Goal: Task Accomplishment & Management: Manage account settings

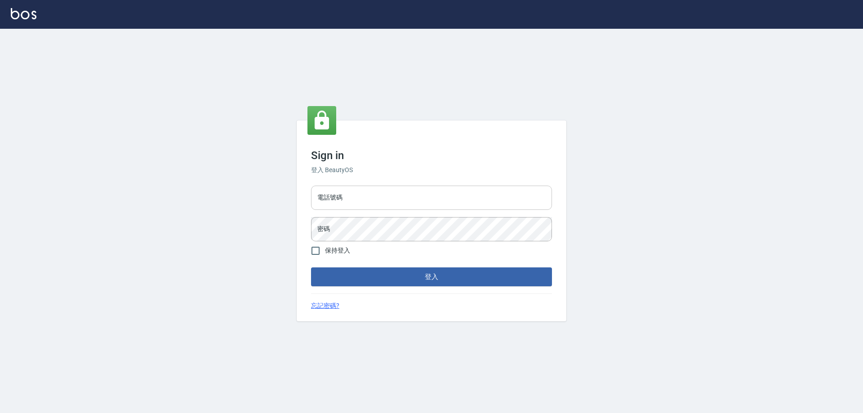
click at [338, 191] on div "電話號碼 電話號碼" at bounding box center [431, 198] width 241 height 24
type input "0910967130"
click at [311, 267] on button "登入" at bounding box center [431, 276] width 241 height 19
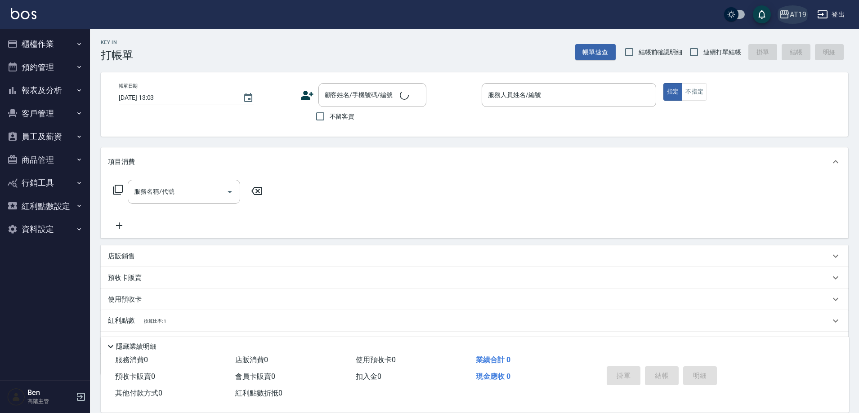
click at [799, 11] on div "AT19" at bounding box center [797, 14] width 17 height 11
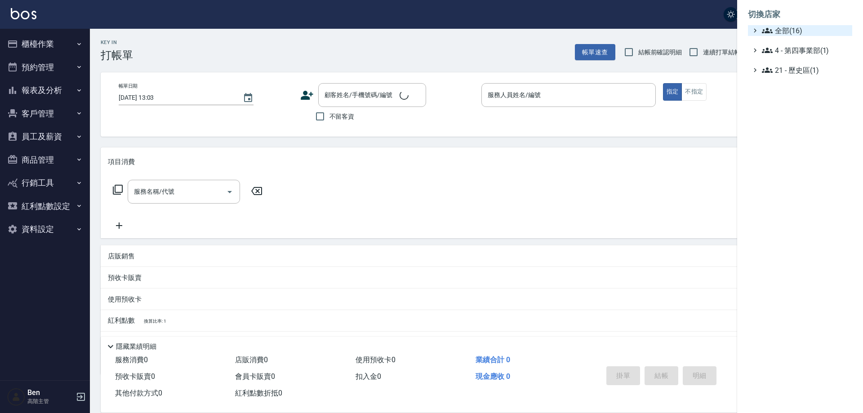
click at [793, 29] on span "全部(16)" at bounding box center [805, 30] width 87 height 11
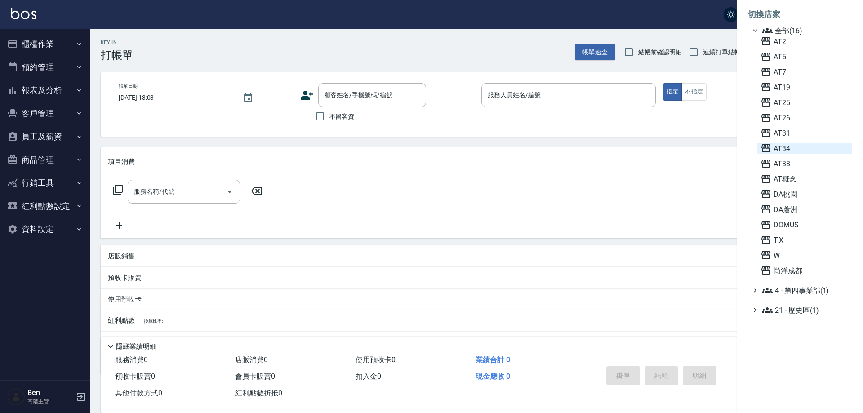
click at [797, 149] on span "AT34" at bounding box center [805, 148] width 88 height 11
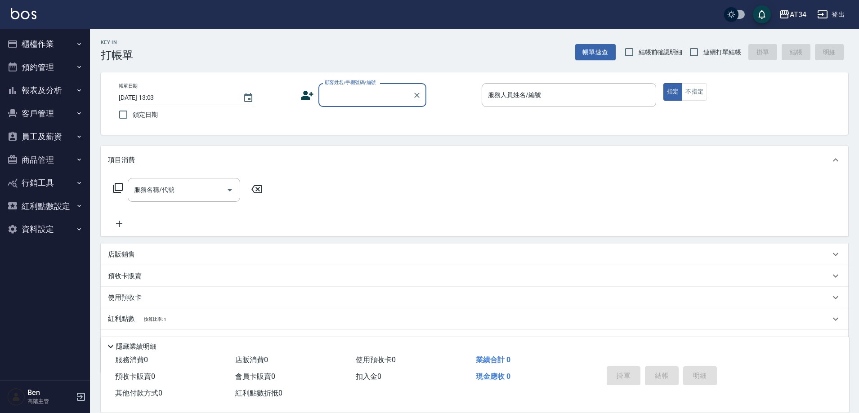
click at [45, 156] on button "商品管理" at bounding box center [45, 159] width 83 height 23
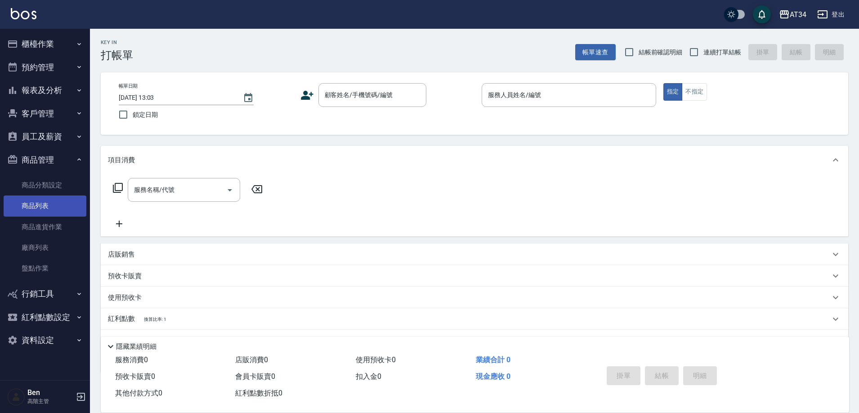
click at [38, 204] on link "商品列表" at bounding box center [45, 206] width 83 height 21
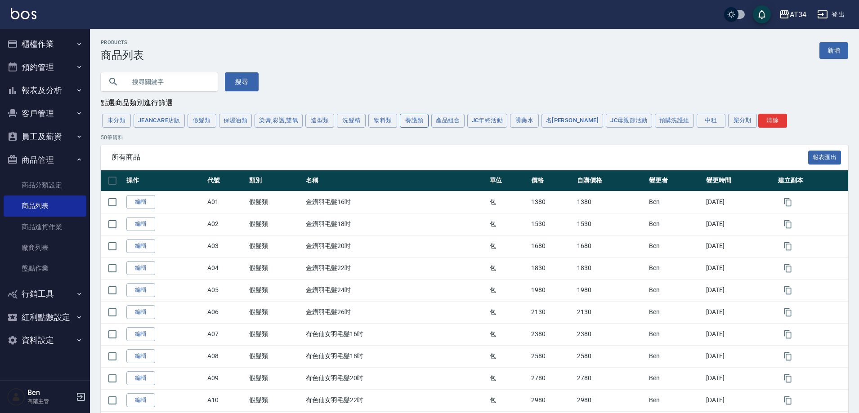
click at [414, 117] on button "養護類" at bounding box center [414, 121] width 29 height 14
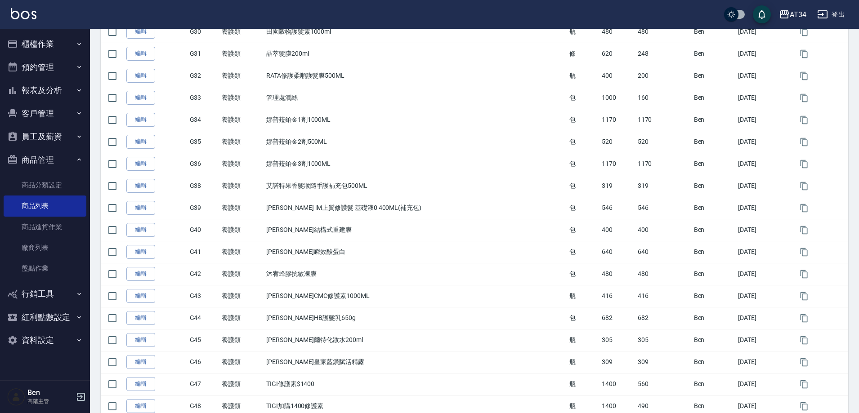
scroll to position [854, 0]
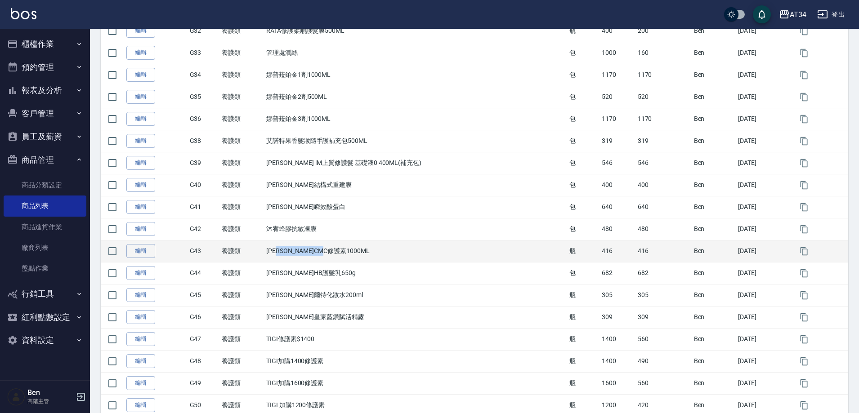
drag, startPoint x: 291, startPoint y: 250, endPoint x: 348, endPoint y: 250, distance: 56.6
click at [348, 250] on td "娜普菈CMC修護素1000ML" at bounding box center [415, 251] width 303 height 22
copy td "CMC修護素1000ML"
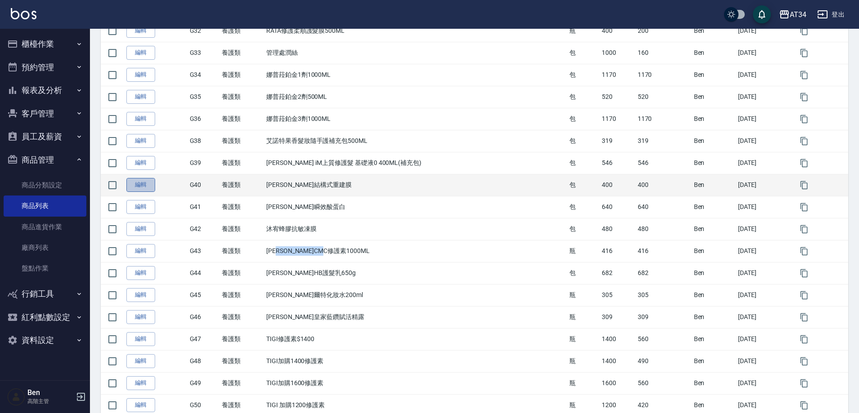
click at [136, 186] on link "編輯" at bounding box center [140, 185] width 29 height 14
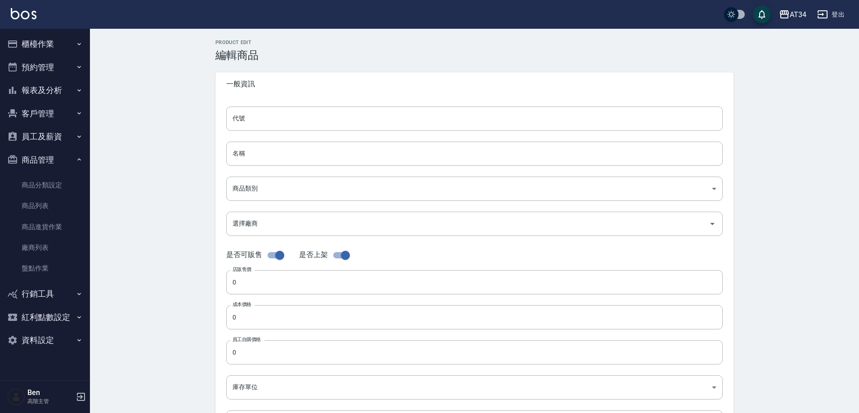
type input "G40"
type input "沐宥結構式重建膜"
type input "021be3d9-af72-46a9-8222-1caca5610c43"
type input "400"
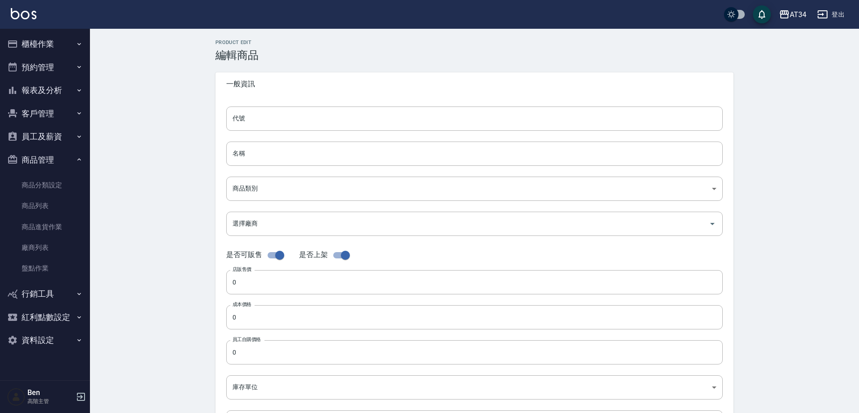
type input "400"
type input "包"
type input "UNSET"
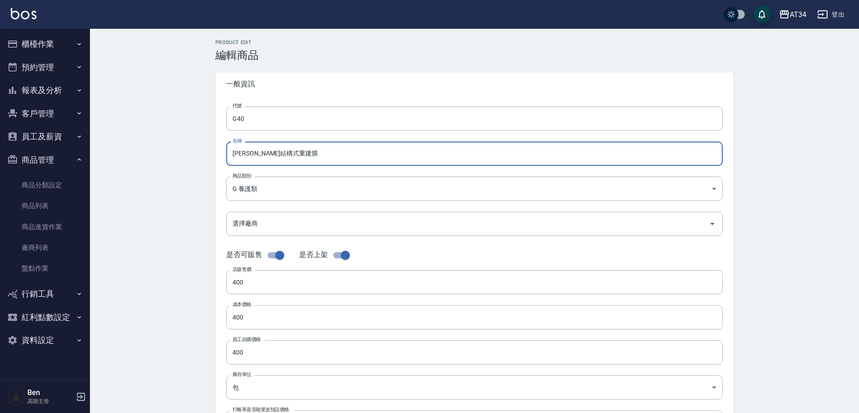
drag, startPoint x: 323, startPoint y: 155, endPoint x: 212, endPoint y: 149, distance: 111.2
click at [212, 149] on div "Product Edit 編輯商品 一般資訊 代號 G40 代號 名稱 沐宥結構式重建膜 名稱 商品類別 G 養護類 021be3d9-af72-46a9…" at bounding box center [474, 325] width 539 height 570
paste input "CMC修護素1000ML"
click at [302, 150] on input "莫荷斯斯CMC修護素1000ML" at bounding box center [474, 154] width 496 height 24
click at [284, 153] on input "莫荷斯斯CMC修護素1000ML" at bounding box center [474, 154] width 496 height 24
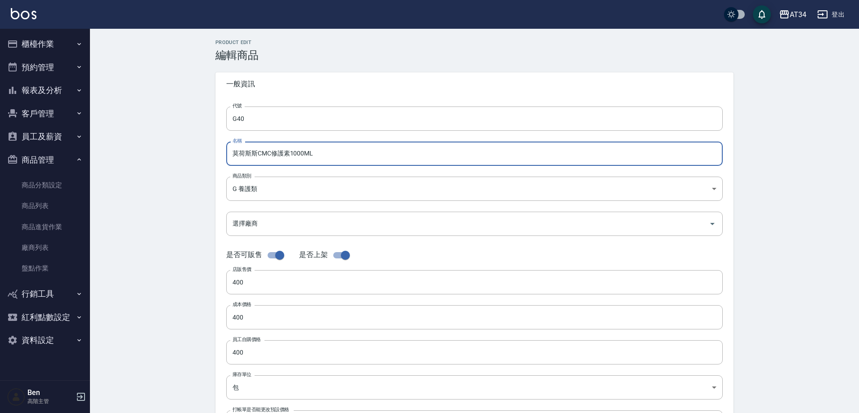
click at [290, 152] on input "莫荷斯斯CMC修護素1000ML" at bounding box center [474, 154] width 496 height 24
click at [260, 151] on input "莫荷斯斯CMC賦活修復髮膜1000ML" at bounding box center [474, 154] width 496 height 24
type input "莫荷蕬CMC賦活修復髮膜1000ML"
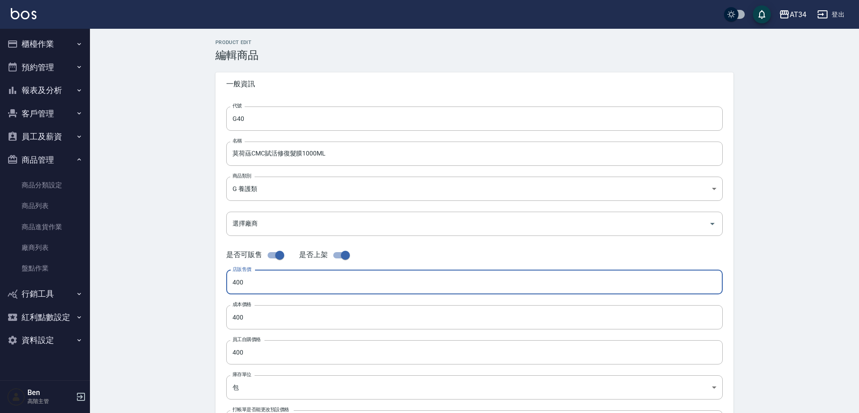
click at [263, 281] on input "400" at bounding box center [474, 282] width 496 height 24
drag, startPoint x: 262, startPoint y: 281, endPoint x: 213, endPoint y: 276, distance: 49.2
click at [209, 276] on div "Product Edit 編輯商品 一般資訊 代號 G40 代號 名稱 莫荷蕬CMC賦活修復髮膜1000ML 名稱 商品類別 G 養護類 021be3d9…" at bounding box center [474, 325] width 539 height 570
type input "1800"
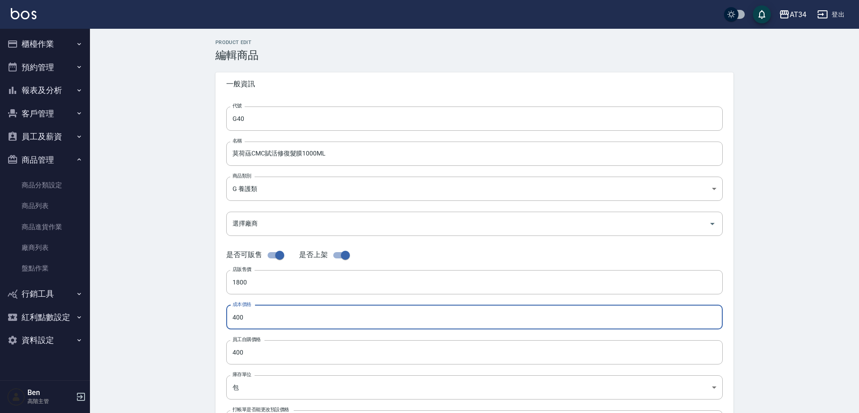
drag, startPoint x: 233, startPoint y: 316, endPoint x: 228, endPoint y: 314, distance: 5.3
click at [227, 314] on input "400" at bounding box center [474, 317] width 496 height 24
type input "630"
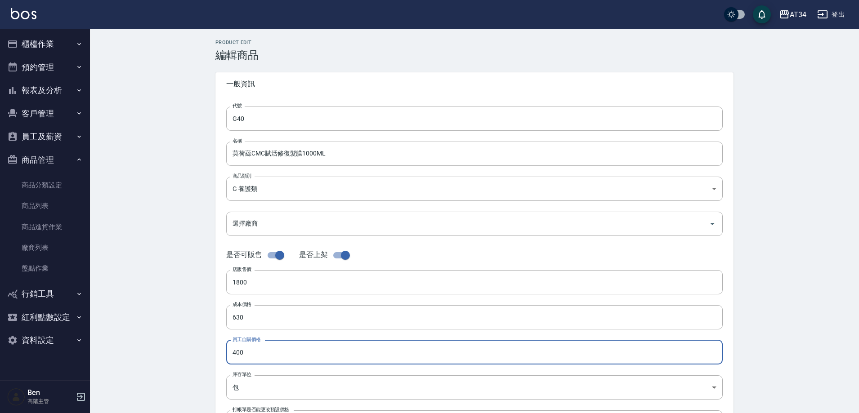
drag, startPoint x: 276, startPoint y: 357, endPoint x: 225, endPoint y: 352, distance: 50.7
click at [225, 352] on div "代號 G40 代號 名稱 莫荷蕬CMC賦活修復髮膜1000ML 名稱 商品類別 G 養護類 021be3d9-af72-46a9-8222-1caca56…" at bounding box center [474, 276] width 518 height 360
type input "630"
click at [259, 391] on body "AT34 登出 櫃檯作業 打帳單 帳單列表 掛單列表 座位開單 營業儀表板 現金收支登錄 高階收支登錄 材料自購登錄 每日結帳 排班表 現場電腦打卡 掃碼打卡…" at bounding box center [429, 310] width 859 height 620
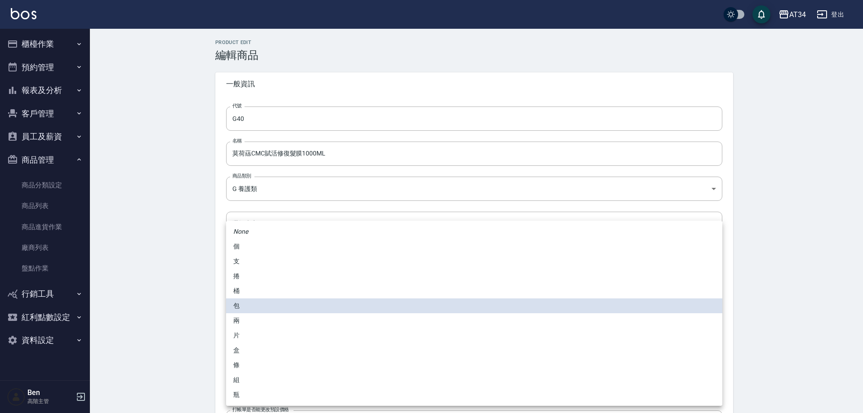
click at [260, 394] on li "瓶" at bounding box center [474, 394] width 496 height 15
type input "瓶"
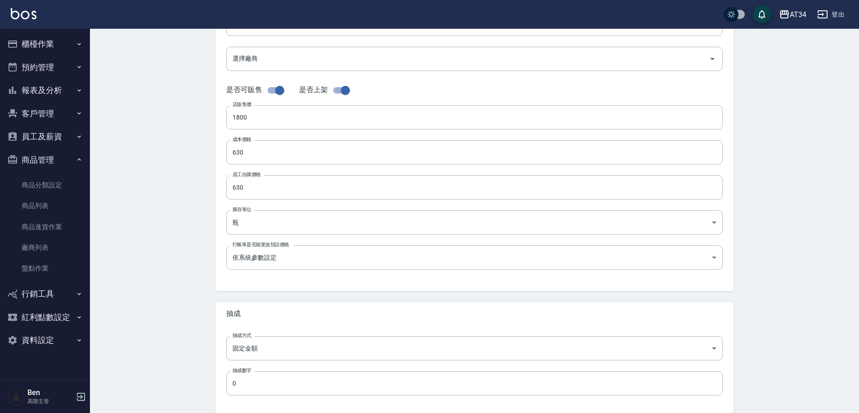
scroll to position [180, 0]
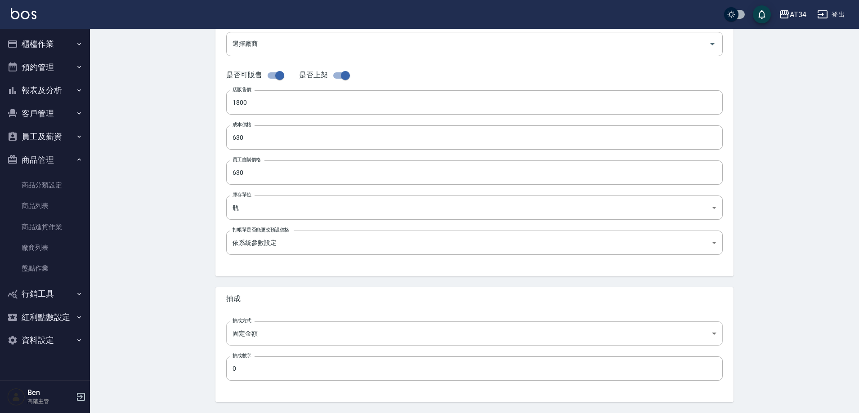
click at [272, 329] on body "AT34 登出 櫃檯作業 打帳單 帳單列表 掛單列表 座位開單 營業儀表板 現金收支登錄 高階收支登錄 材料自購登錄 每日結帳 排班表 現場電腦打卡 掃碼打卡…" at bounding box center [429, 130] width 859 height 620
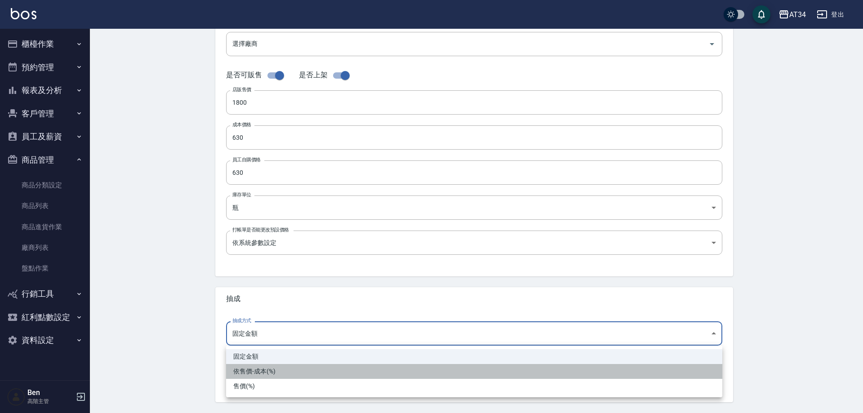
click at [276, 367] on li "依售價-成本(%)" at bounding box center [474, 371] width 496 height 15
type input "byCost"
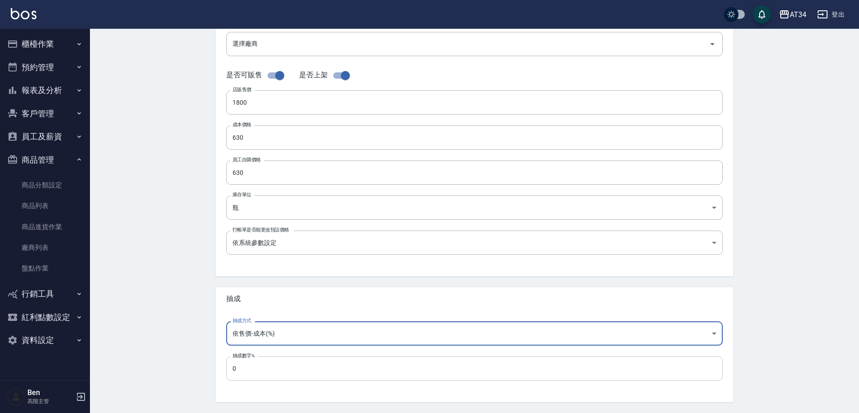
click at [253, 368] on input "0" at bounding box center [474, 368] width 496 height 24
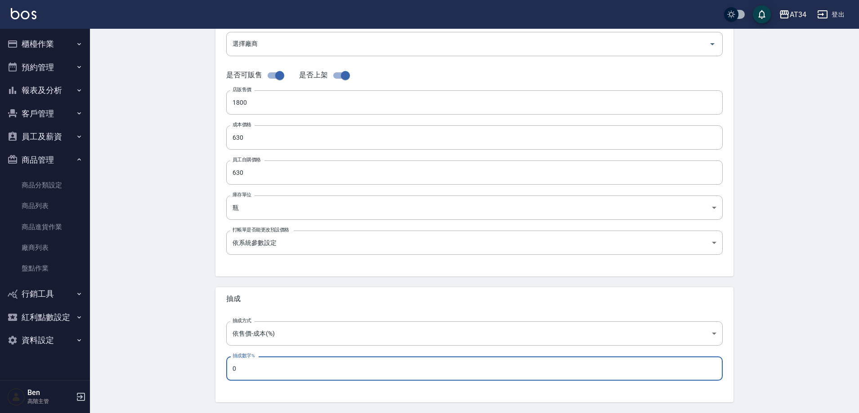
drag, startPoint x: 253, startPoint y: 368, endPoint x: 211, endPoint y: 366, distance: 41.8
click at [211, 366] on div "Product Edit 編輯商品 一般資訊 代號 G40 代號 名稱 莫荷蕬CMC賦活修復髮膜1000ML 名稱 商品類別 G 養護類 021be3d9…" at bounding box center [474, 145] width 539 height 570
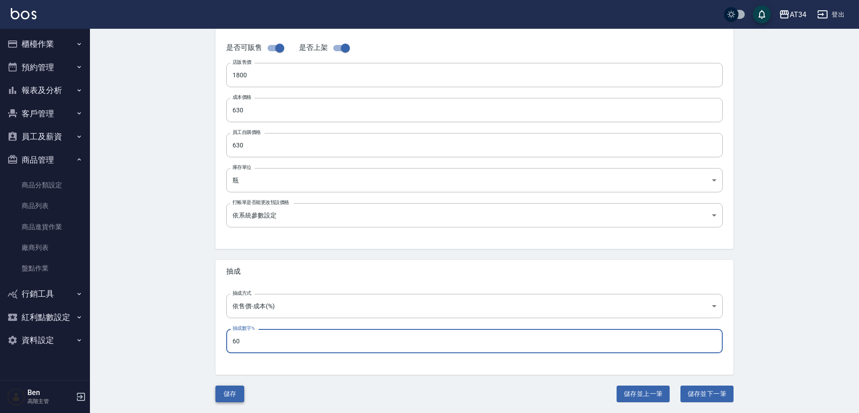
type input "60"
click at [233, 400] on button "儲存" at bounding box center [229, 394] width 29 height 17
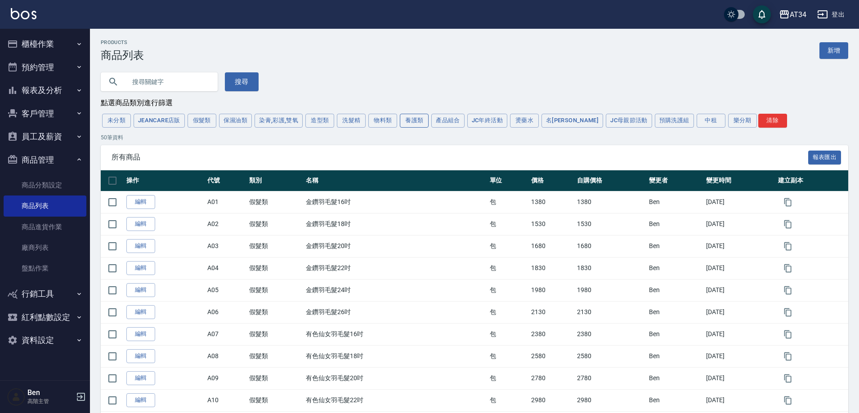
click at [416, 116] on button "養護類" at bounding box center [414, 121] width 29 height 14
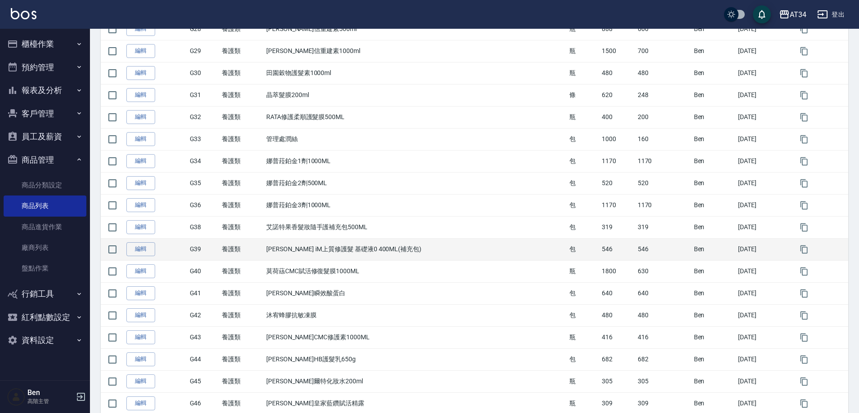
scroll to position [788, 0]
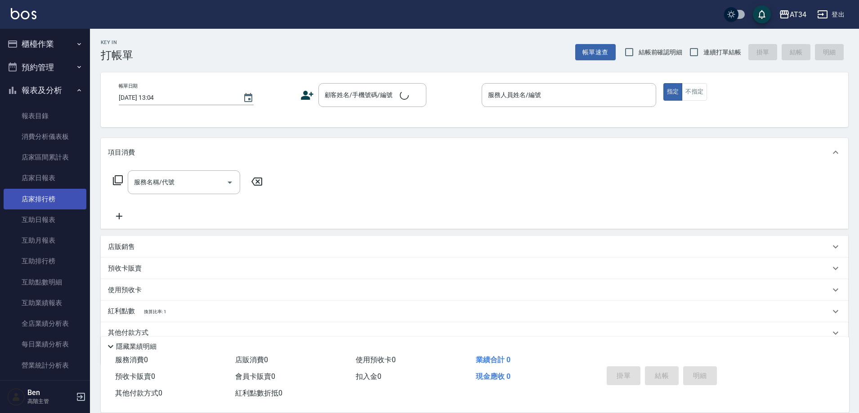
scroll to position [405, 0]
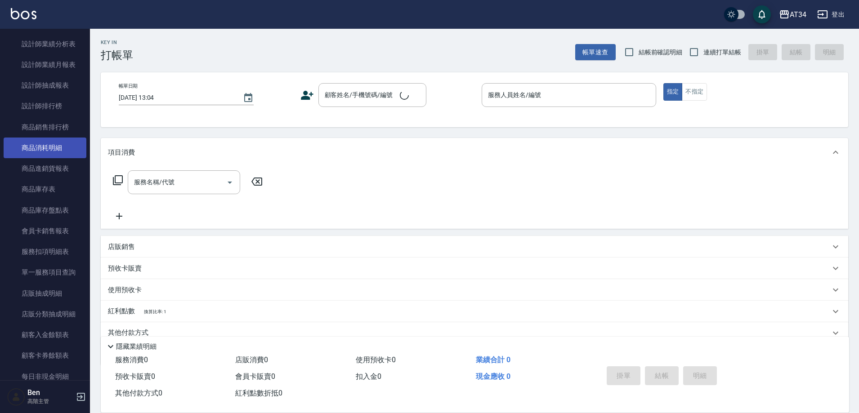
click at [58, 152] on link "商品消耗明細" at bounding box center [45, 148] width 83 height 21
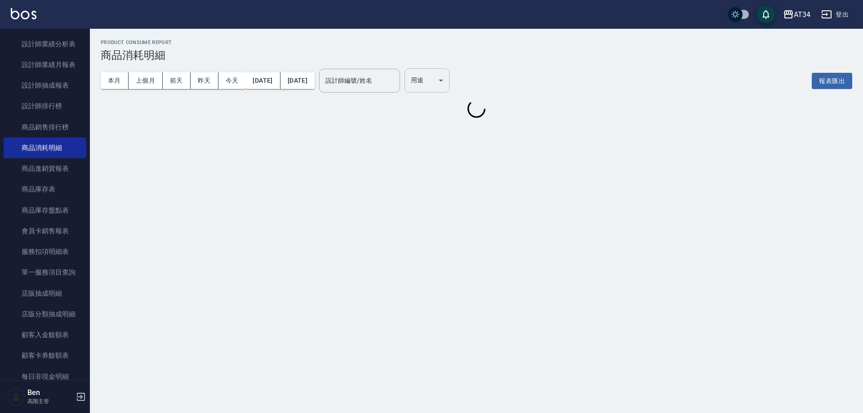
click at [463, 87] on body "AT34 登出 櫃檯作業 打帳單 帳單列表 掛單列表 座位開單 營業儀表板 現金收支登錄 高階收支登錄 材料自購登錄 每日結帳 排班表 現場電腦打卡 掃碼打卡…" at bounding box center [431, 206] width 863 height 413
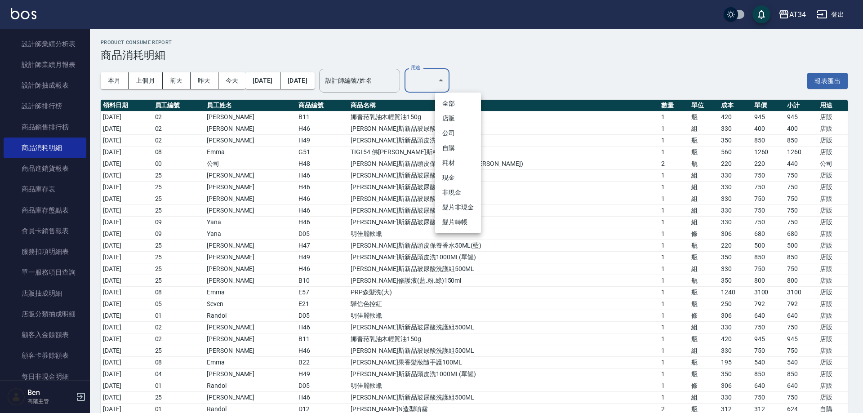
click at [453, 123] on li "店販" at bounding box center [458, 118] width 46 height 15
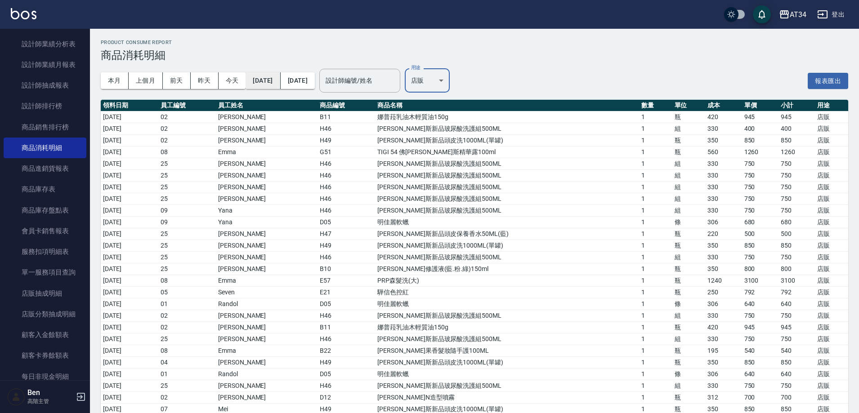
click at [267, 84] on button "2025/09/01" at bounding box center [262, 80] width 35 height 17
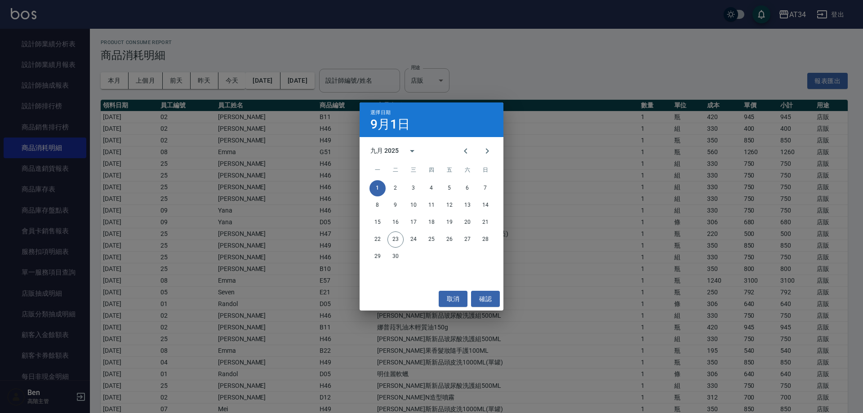
click at [151, 79] on div "選擇日期 9月1日 九月 2025 一 二 三 四 五 六 日 1 2 3 4 5 6 7 8 9 10 11 12 13 14 15 16 17 18 19…" at bounding box center [431, 206] width 863 height 413
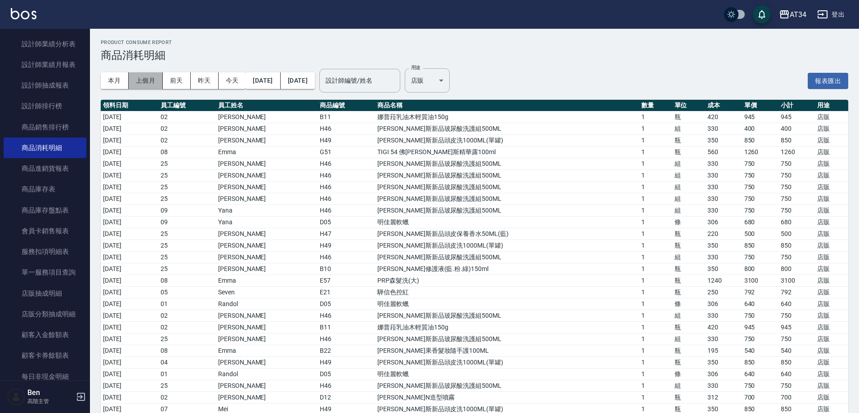
click at [144, 79] on button "上個月" at bounding box center [146, 80] width 34 height 17
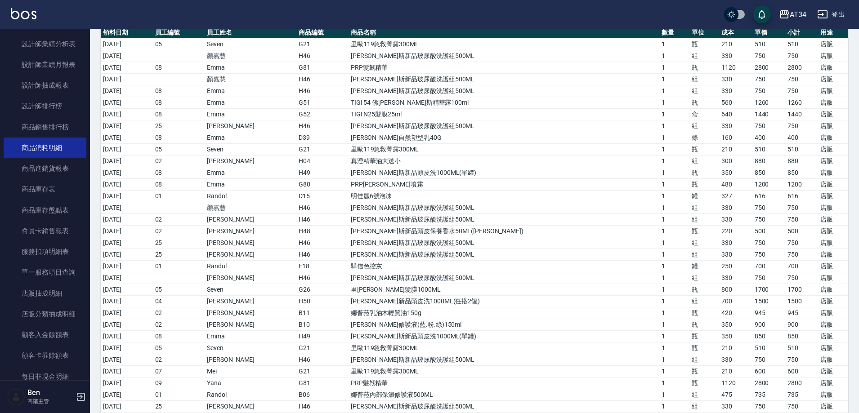
scroll to position [90, 0]
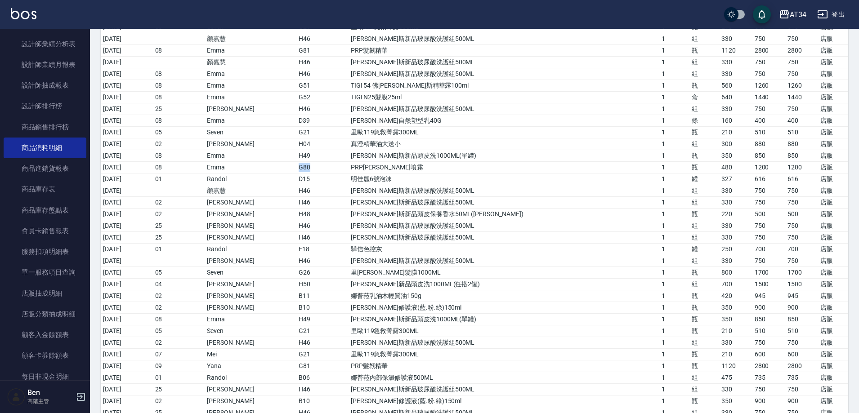
drag, startPoint x: 299, startPoint y: 163, endPoint x: 350, endPoint y: 163, distance: 50.8
click at [350, 163] on tr "2025/08/09 08 Emma G80 PRP淨爽噴霧 1 瓶 480 1200 1200 店販" at bounding box center [474, 167] width 747 height 12
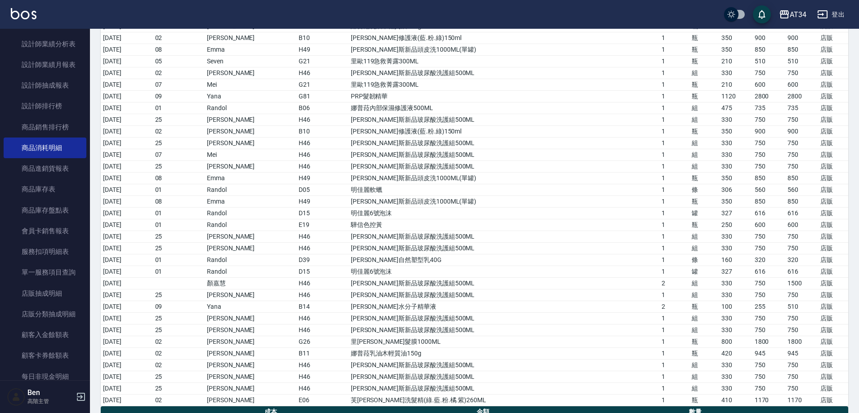
scroll to position [0, 0]
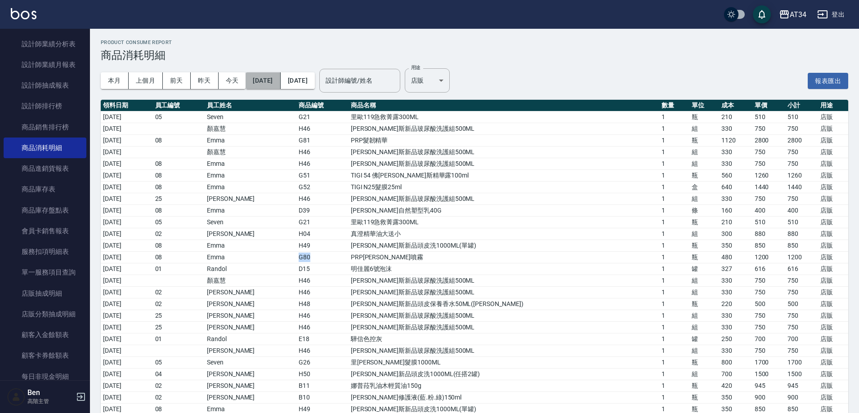
click at [280, 86] on button "2025/08/01" at bounding box center [262, 80] width 35 height 17
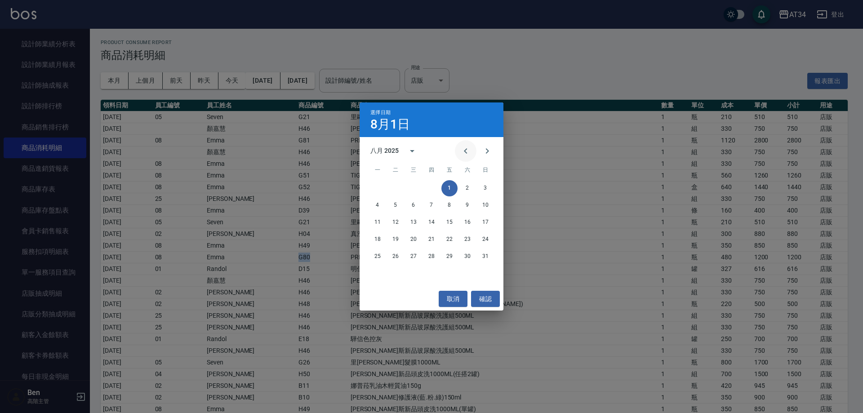
click at [471, 151] on button "Previous month" at bounding box center [466, 151] width 22 height 22
click at [392, 186] on button "1" at bounding box center [395, 188] width 16 height 16
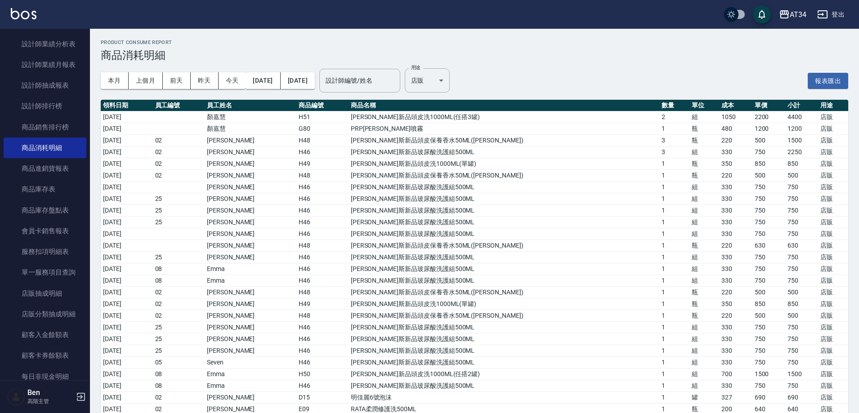
drag, startPoint x: 299, startPoint y: 71, endPoint x: 301, endPoint y: 78, distance: 7.1
click at [299, 72] on div "本月 上個月 前天 昨天 今天 2025/07/01 2025/08/31" at bounding box center [208, 81] width 214 height 38
click at [304, 80] on button "2025/08/31" at bounding box center [297, 80] width 34 height 17
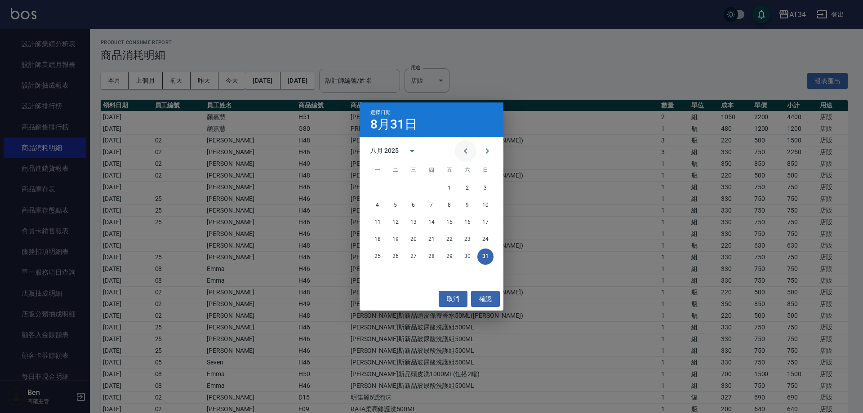
click at [461, 142] on button "Previous month" at bounding box center [466, 151] width 22 height 22
click at [435, 250] on button "31" at bounding box center [431, 257] width 16 height 16
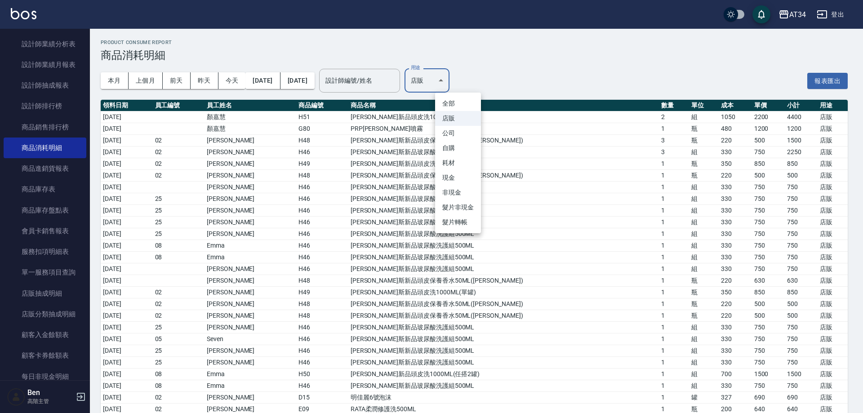
click at [454, 151] on li "自購" at bounding box center [458, 148] width 46 height 15
type input "自購"
